Goal: Information Seeking & Learning: Find specific fact

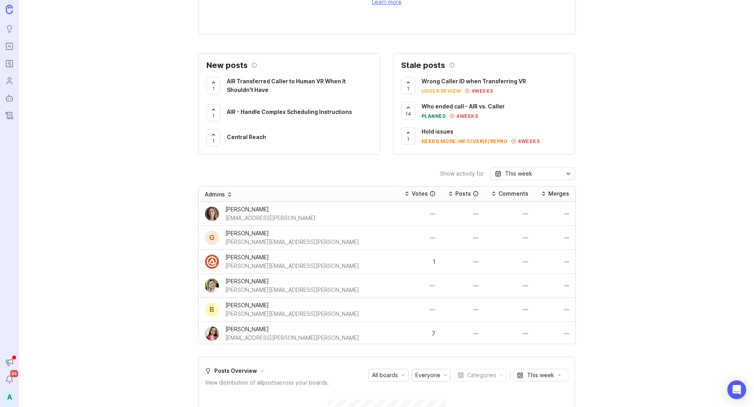
scroll to position [264, 0]
click at [7, 376] on icon "Notifications" at bounding box center [9, 379] width 9 height 9
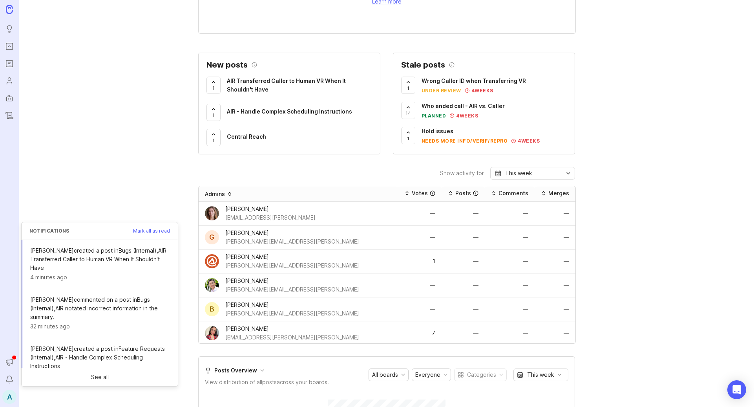
click at [139, 171] on div "Activity Overview This week Posts 35 94 % Votes 71 16 % Comments 108 11 % Statu…" at bounding box center [386, 263] width 735 height 1017
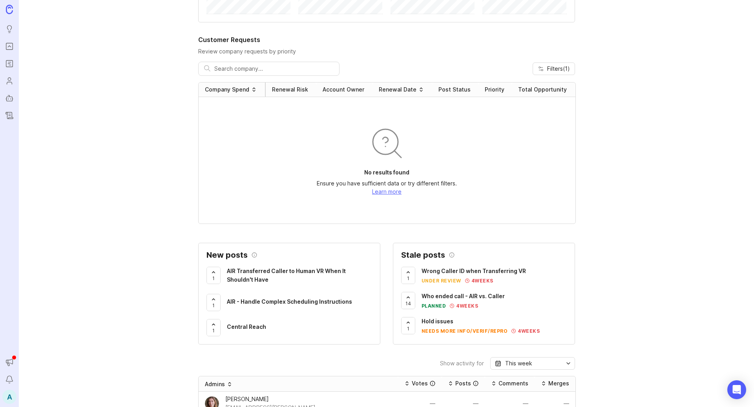
scroll to position [0, 0]
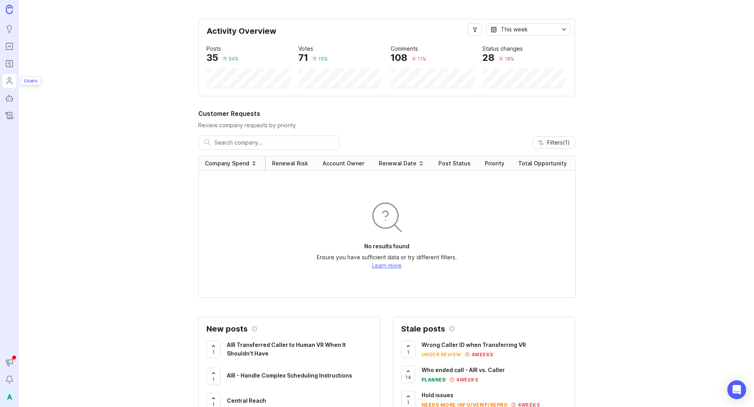
click at [10, 84] on icon "Users" at bounding box center [9, 80] width 9 height 9
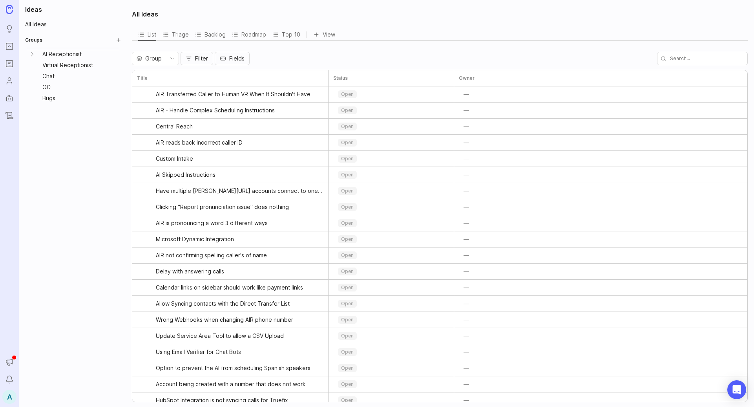
click at [729, 58] on input "text" at bounding box center [702, 58] width 91 height 13
type input "log in"
